Goal: Find specific page/section: Find specific page/section

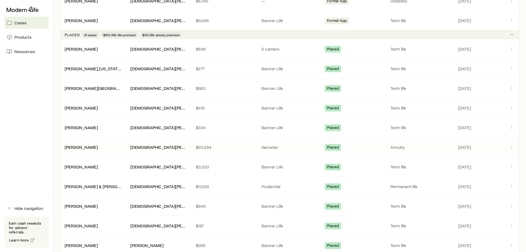
scroll to position [254, 0]
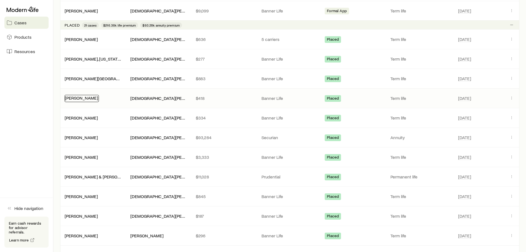
click at [82, 98] on link "Harris, David" at bounding box center [81, 97] width 33 height 5
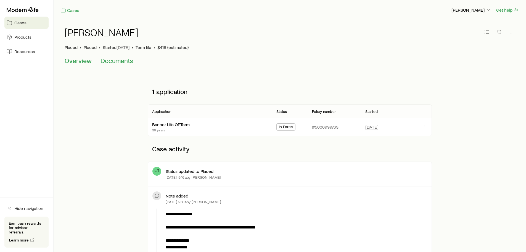
click at [107, 58] on span "Documents" at bounding box center [117, 61] width 33 height 8
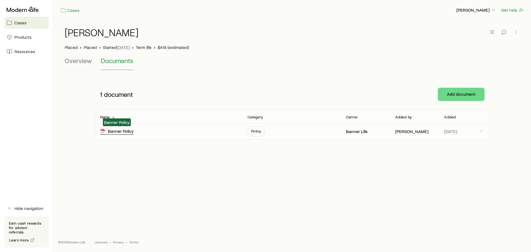
click at [123, 130] on div "Banner Policy" at bounding box center [116, 131] width 33 height 6
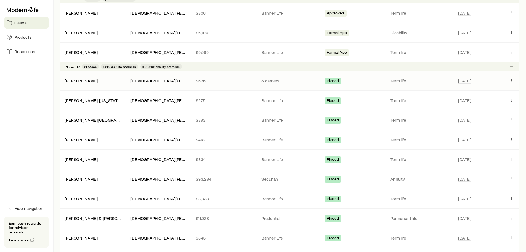
scroll to position [221, 0]
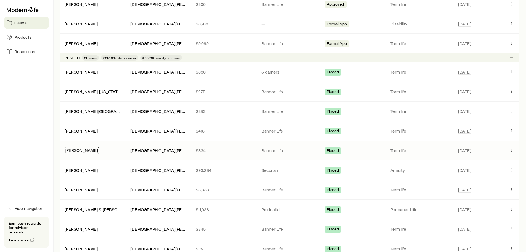
click at [85, 150] on link "Harris, Tatum" at bounding box center [81, 149] width 33 height 5
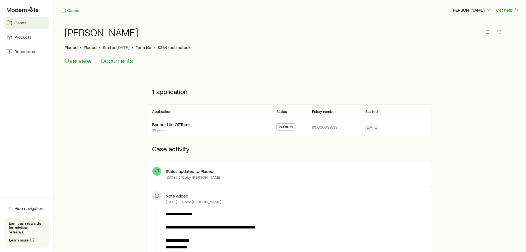
click at [111, 61] on span "Documents" at bounding box center [117, 61] width 33 height 8
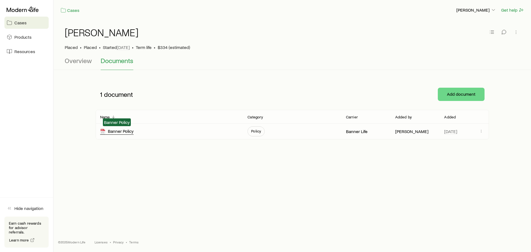
click at [122, 134] on div "Banner Policy" at bounding box center [116, 131] width 33 height 6
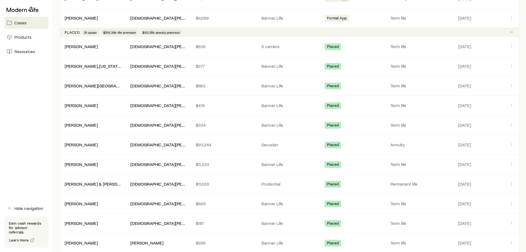
scroll to position [249, 0]
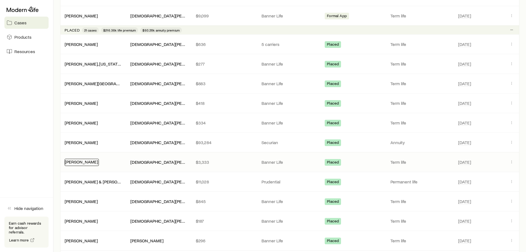
click at [82, 162] on link "Stuk, Jeffrey" at bounding box center [81, 161] width 33 height 5
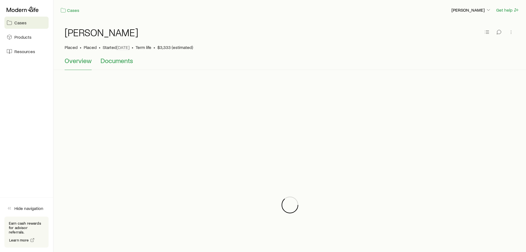
click at [116, 61] on span "Documents" at bounding box center [117, 61] width 33 height 8
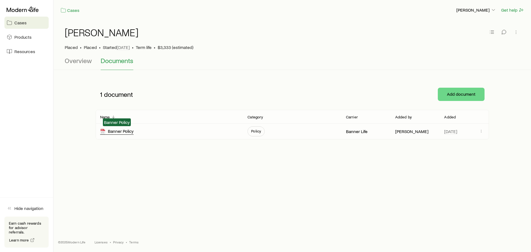
click at [110, 133] on div "Banner Policy" at bounding box center [116, 131] width 33 height 6
